Goal: Information Seeking & Learning: Learn about a topic

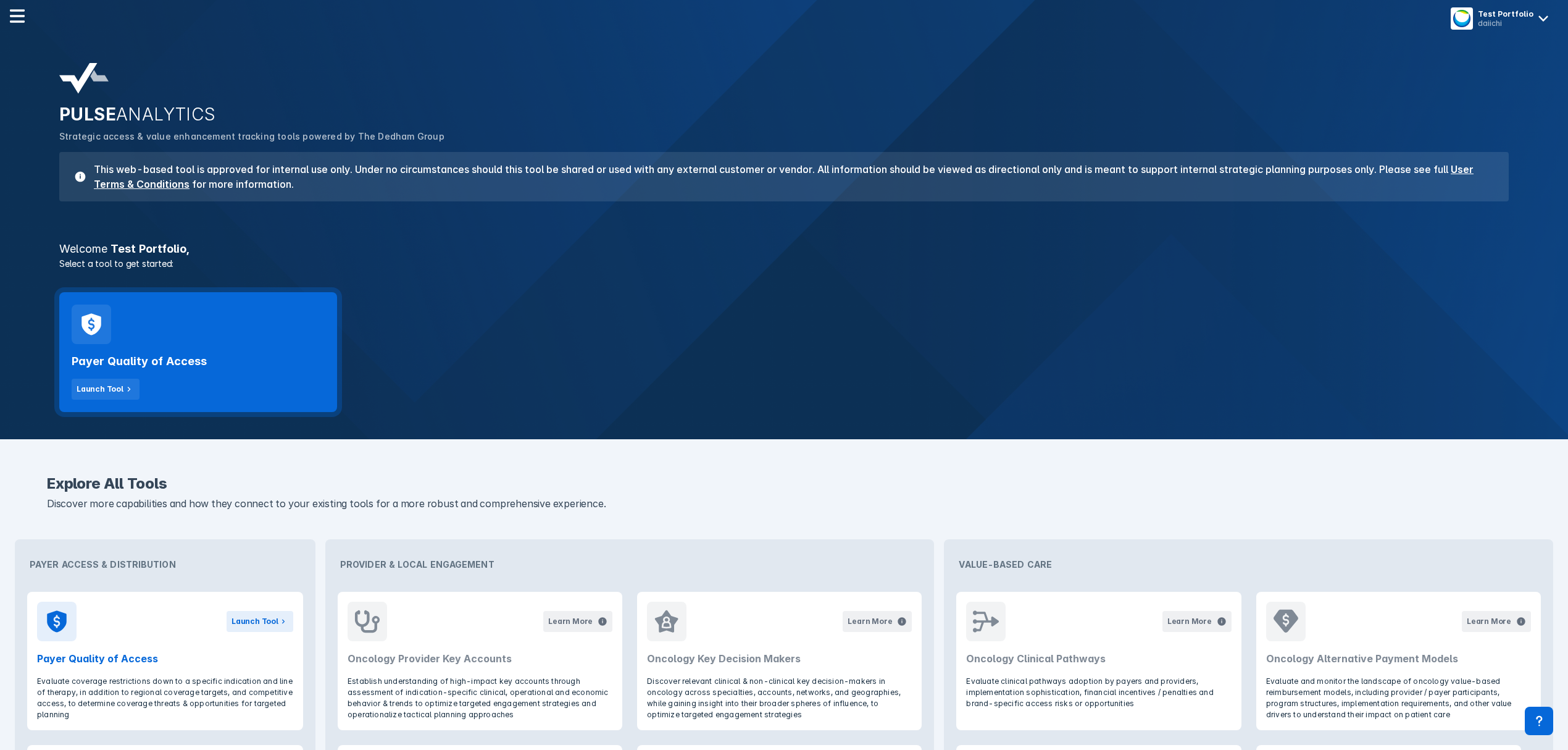
click at [207, 355] on div "Payer Quality of Access Launch Tool" at bounding box center [198, 372] width 253 height 56
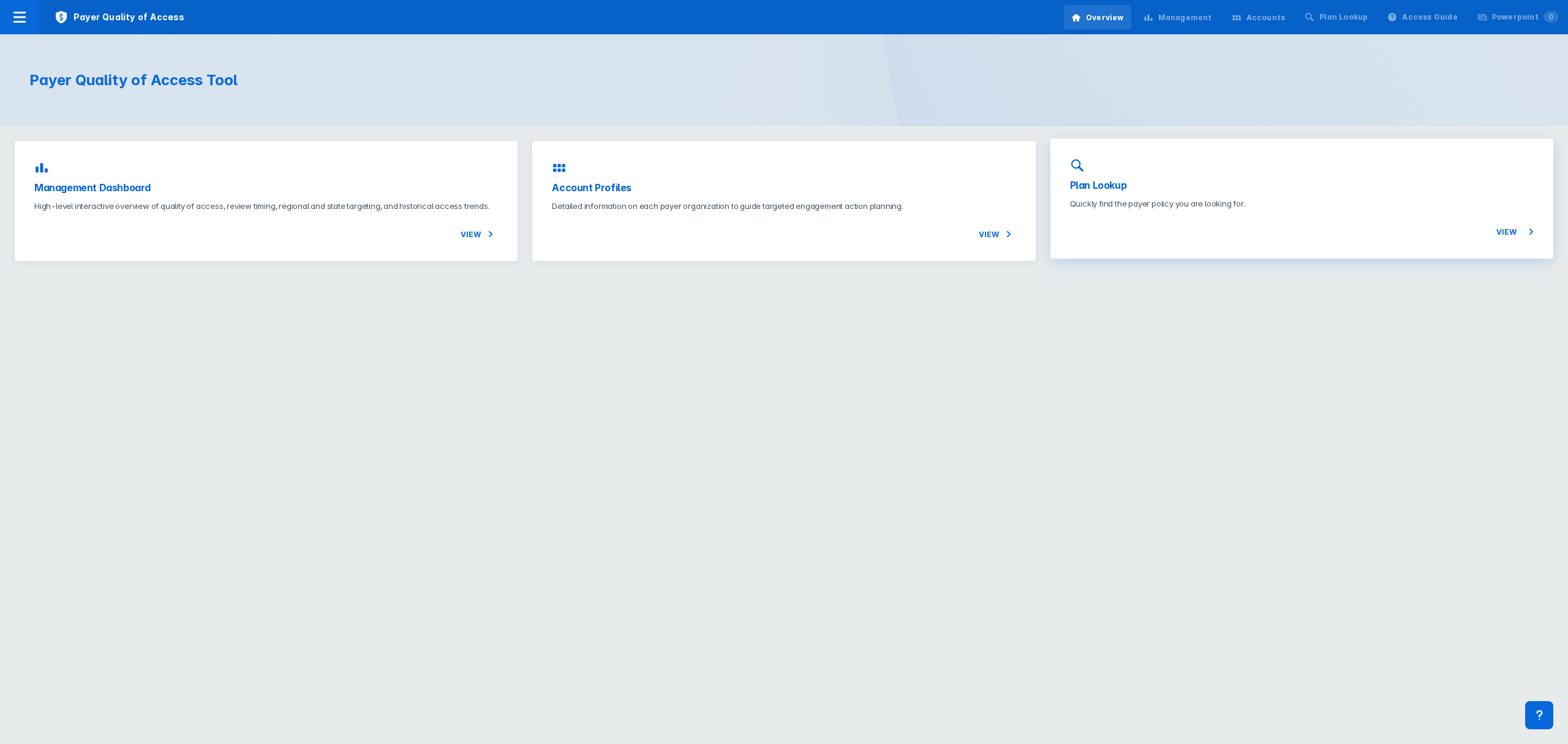
click at [1222, 216] on div "View" at bounding box center [1302, 224] width 464 height 29
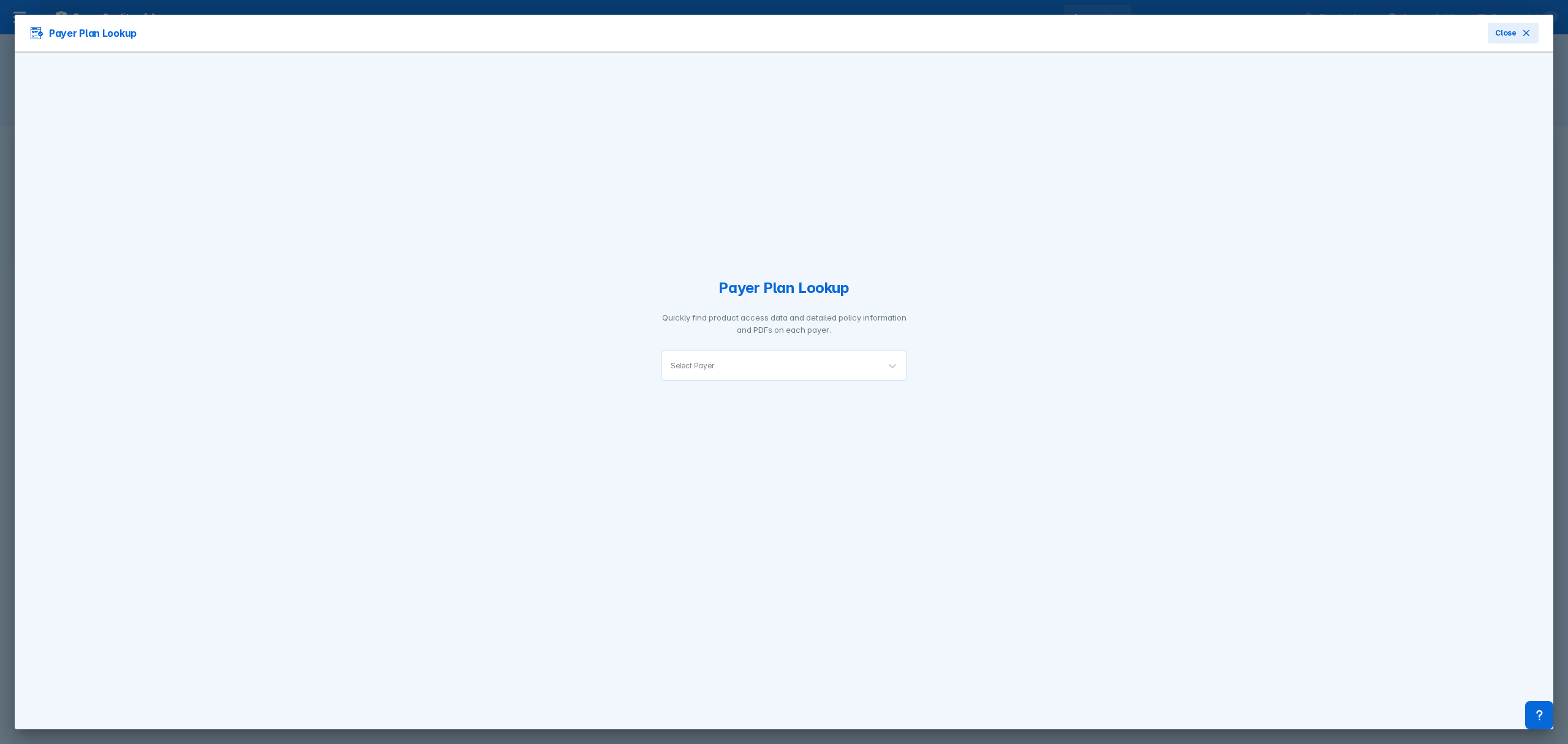
click at [846, 371] on div "Select Payer" at bounding box center [770, 365] width 217 height 29
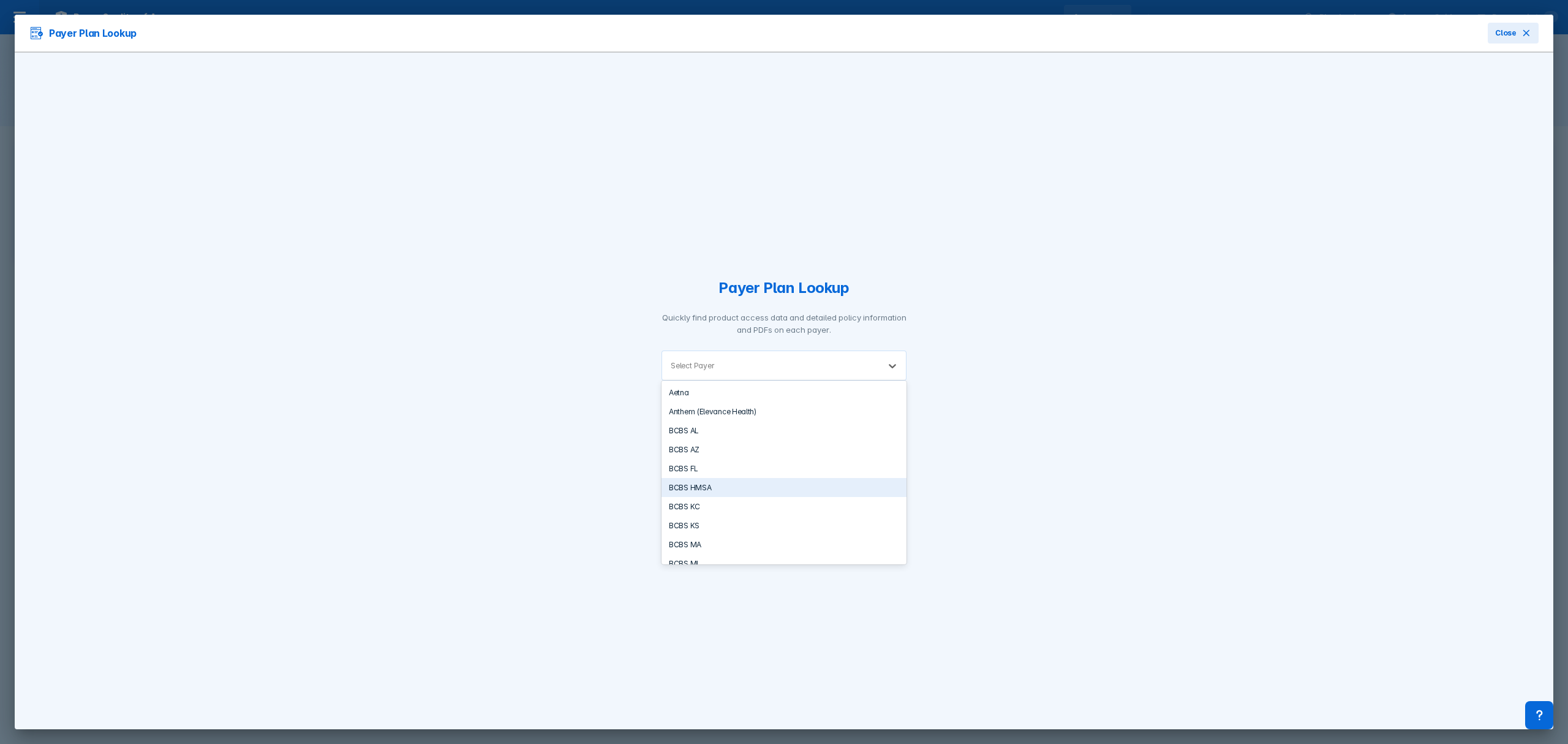
click at [708, 498] on div "BCBS KC" at bounding box center [784, 507] width 245 height 19
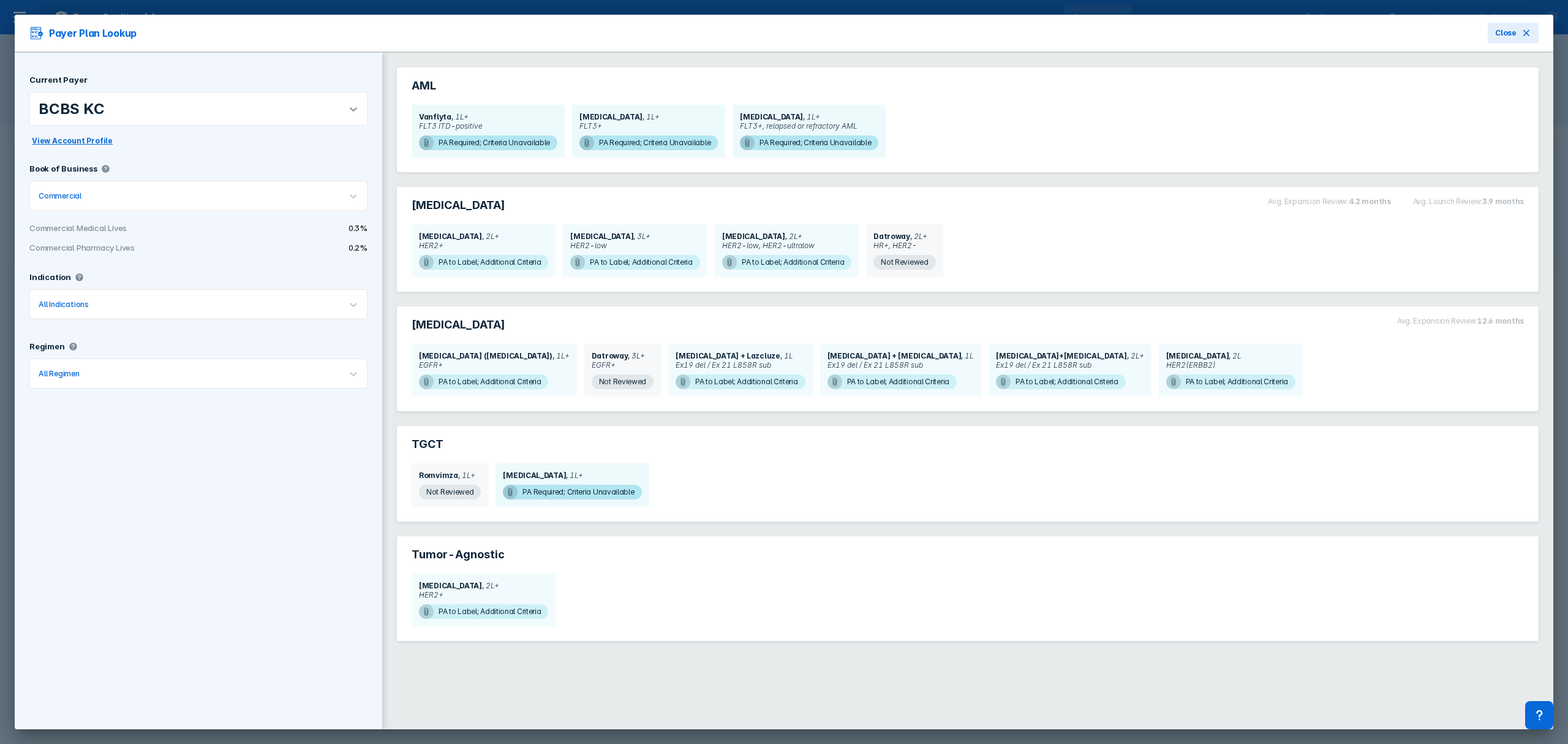
click at [340, 111] on div at bounding box center [354, 109] width 27 height 27
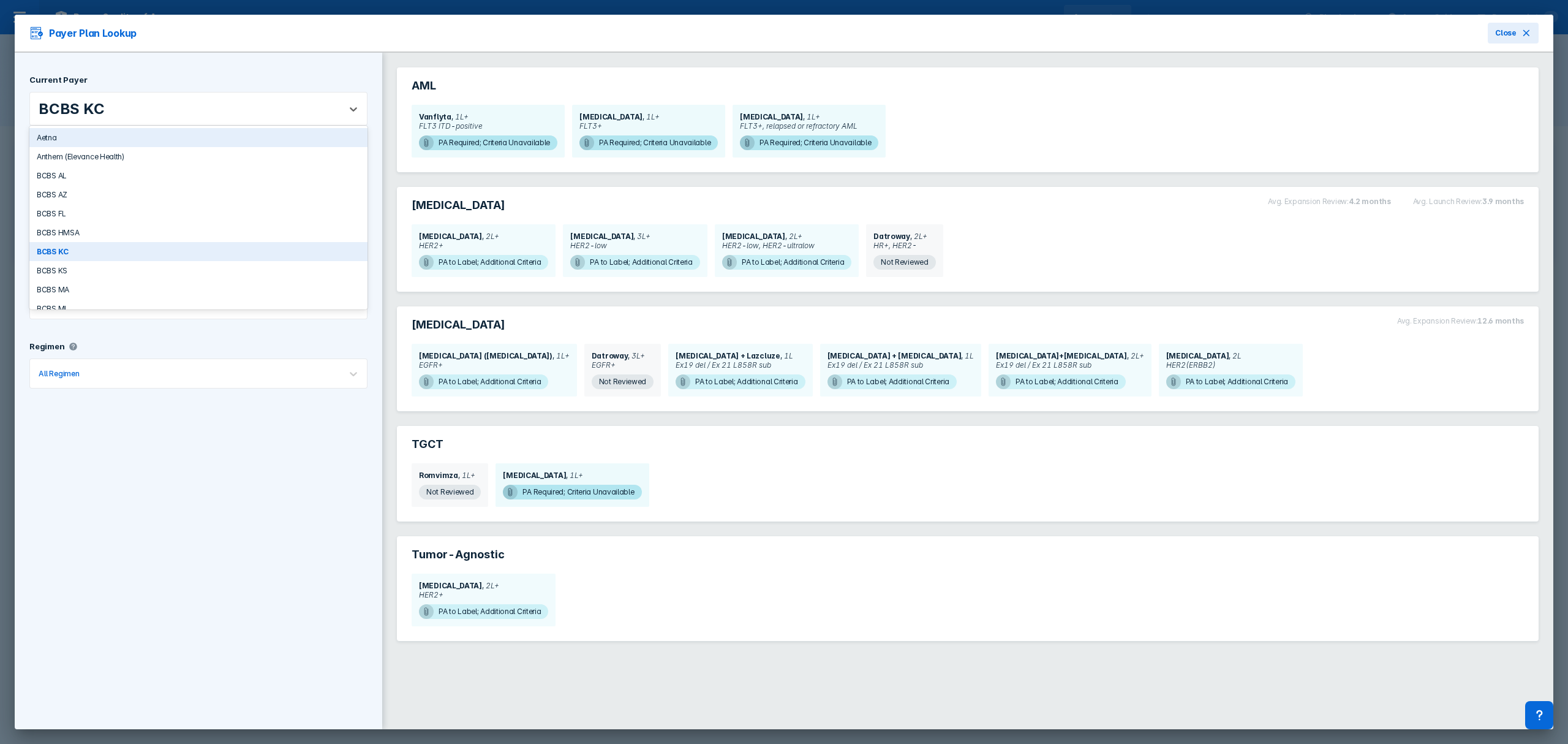
click at [89, 128] on div "Aetna" at bounding box center [198, 137] width 338 height 19
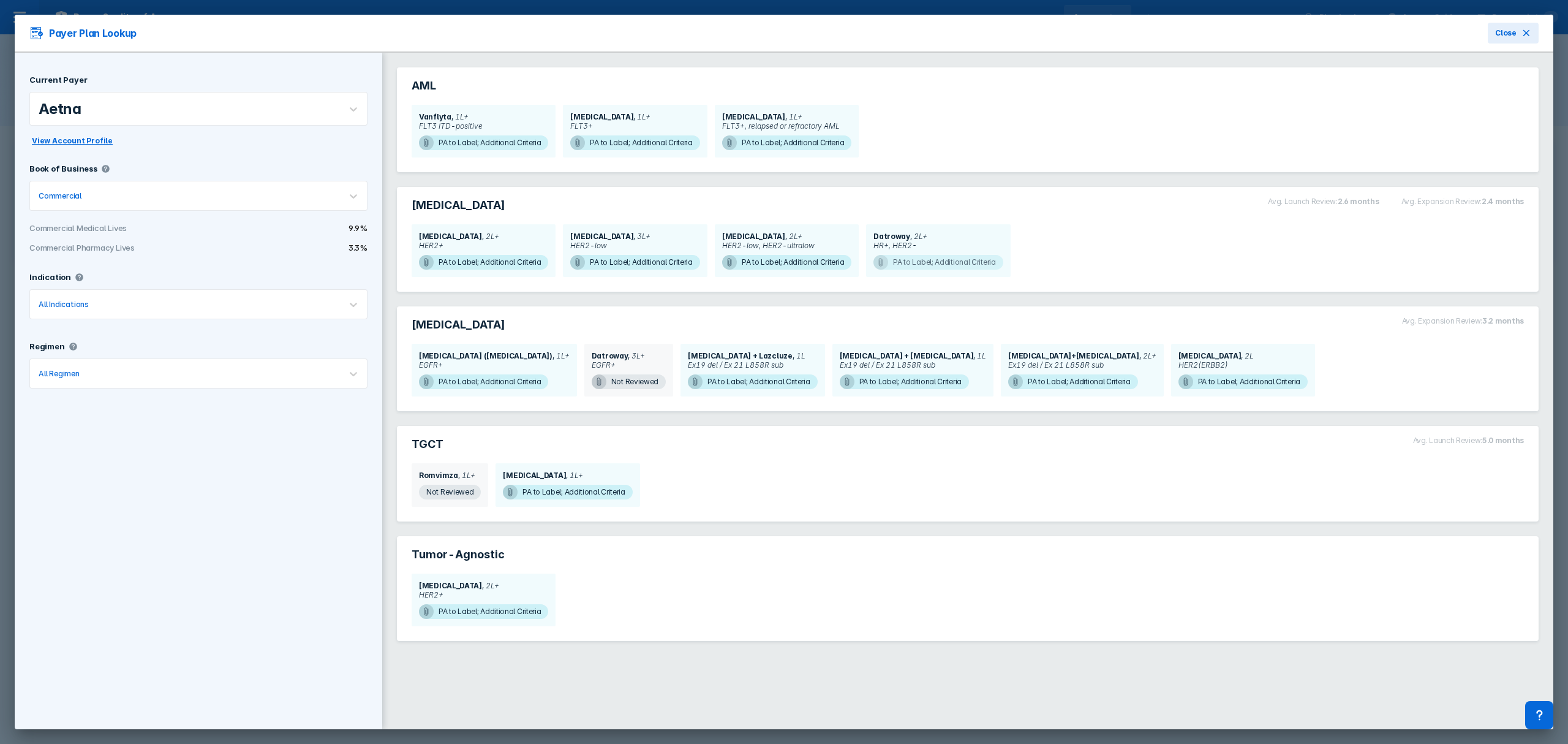
click at [947, 257] on span "PA to Label; Additional Criteria" at bounding box center [938, 262] width 129 height 15
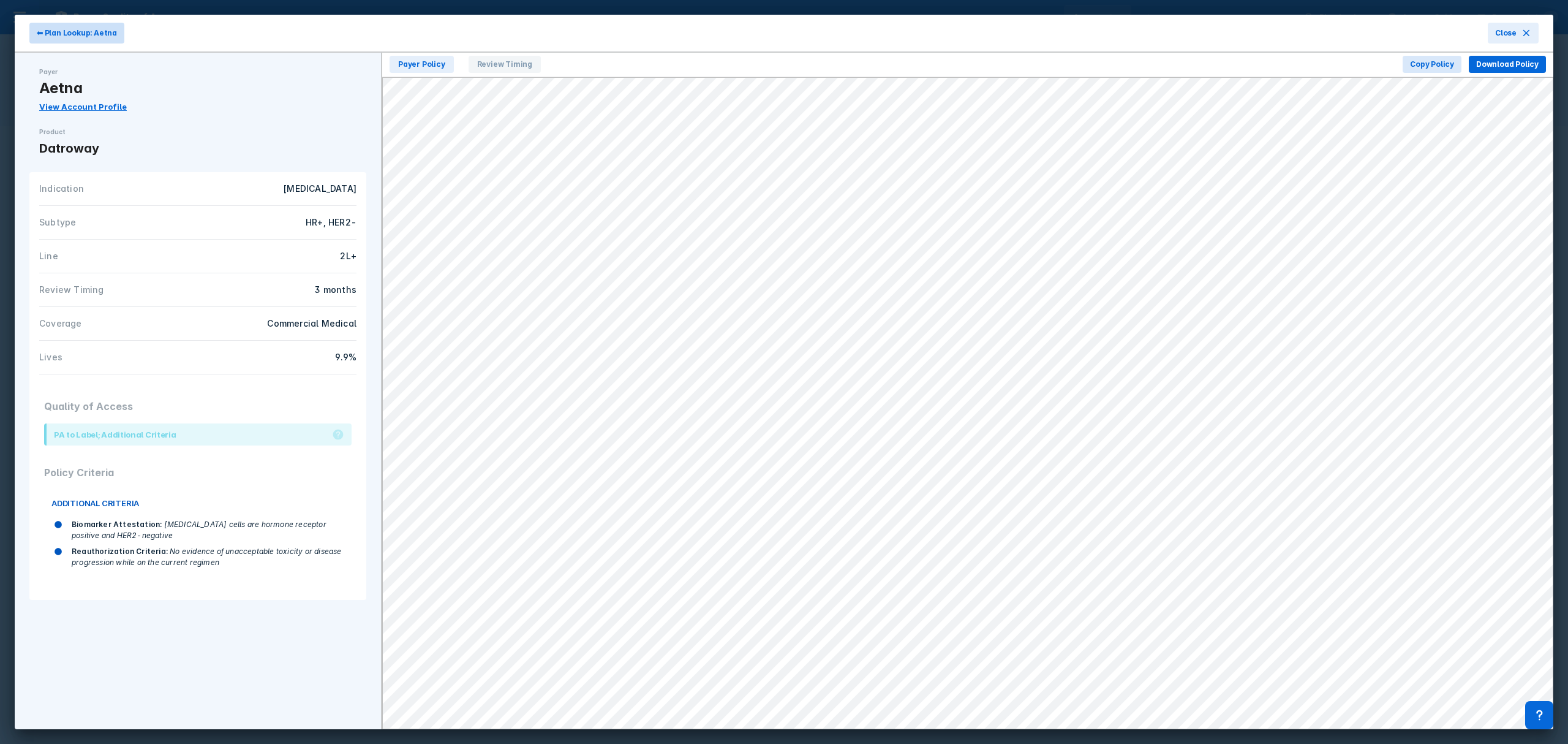
click at [68, 34] on span "⬅ Plan Lookup: Aetna" at bounding box center [76, 33] width 80 height 11
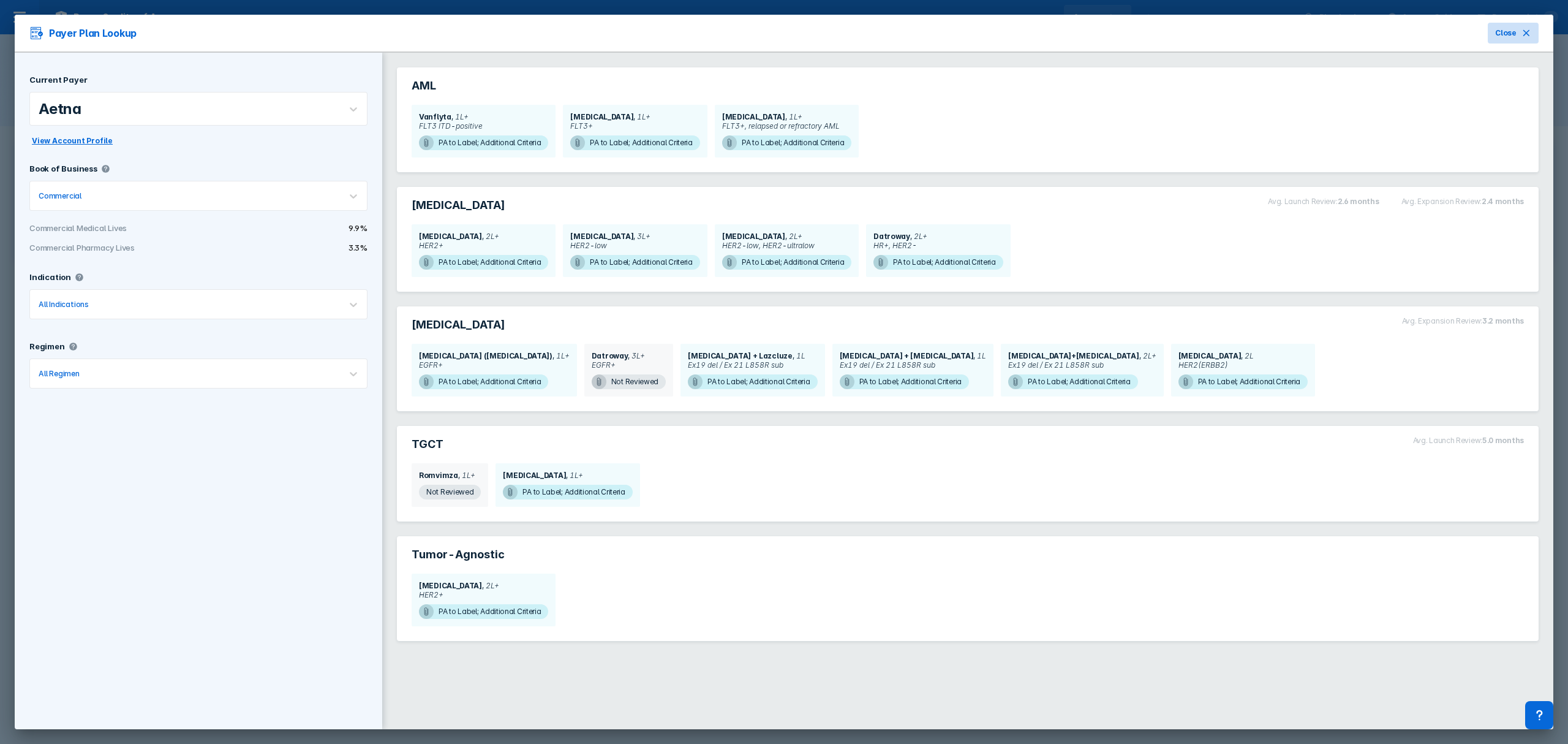
click at [1508, 28] on span "Close" at bounding box center [1506, 33] width 22 height 11
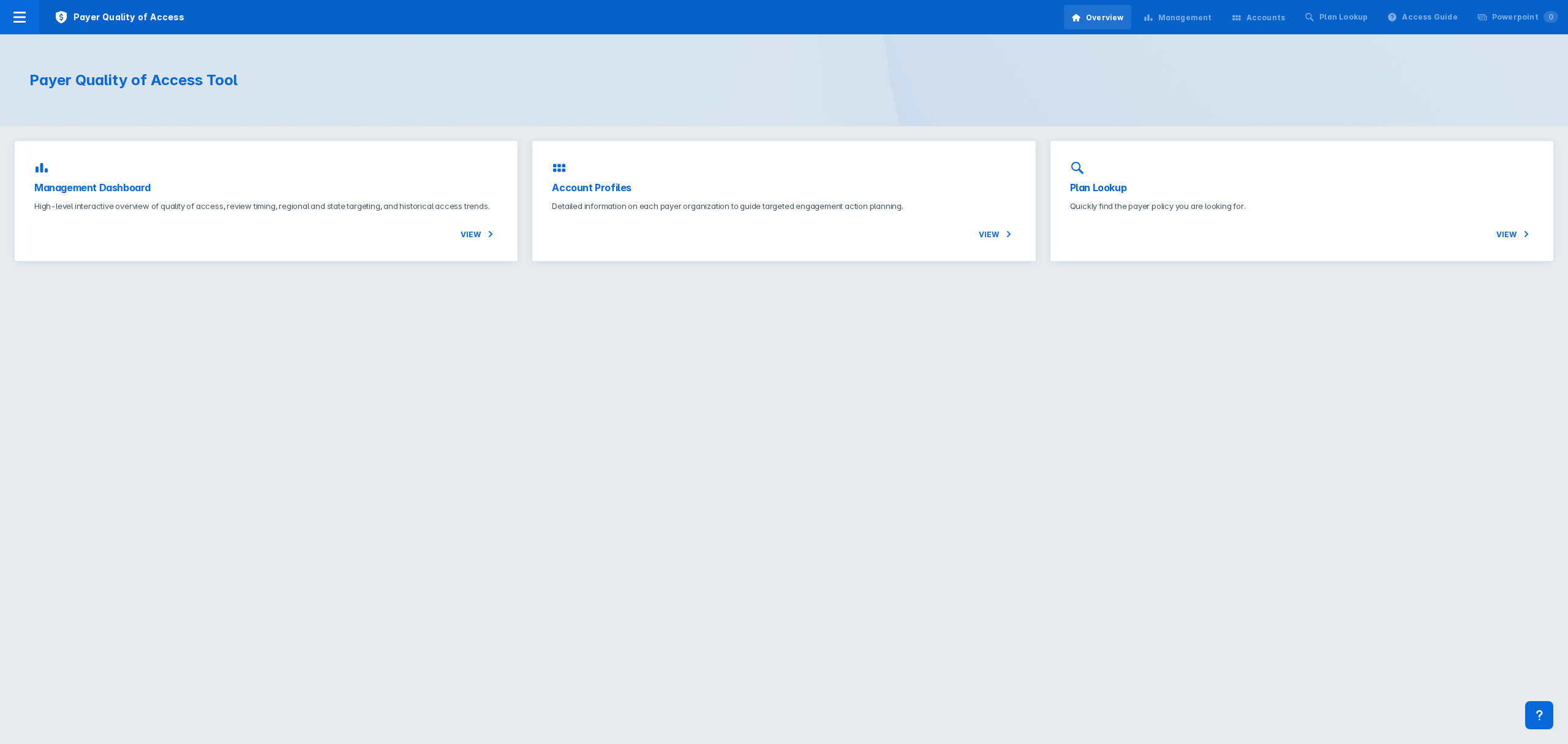
click at [1272, 29] on div "Accounts" at bounding box center [1258, 18] width 68 height 26
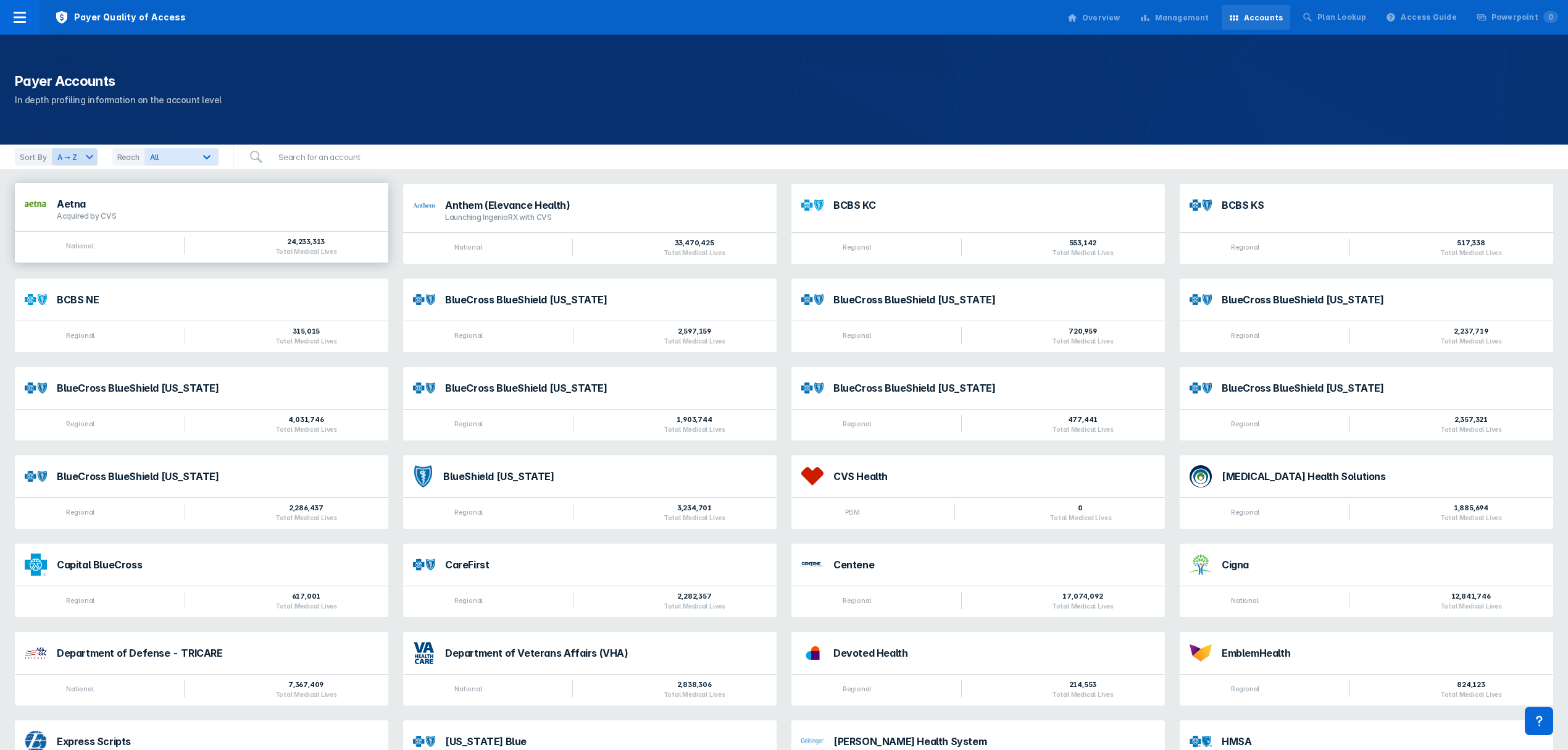
click at [159, 203] on div "Aetna" at bounding box center [217, 204] width 322 height 10
